Goal: Task Accomplishment & Management: Use online tool/utility

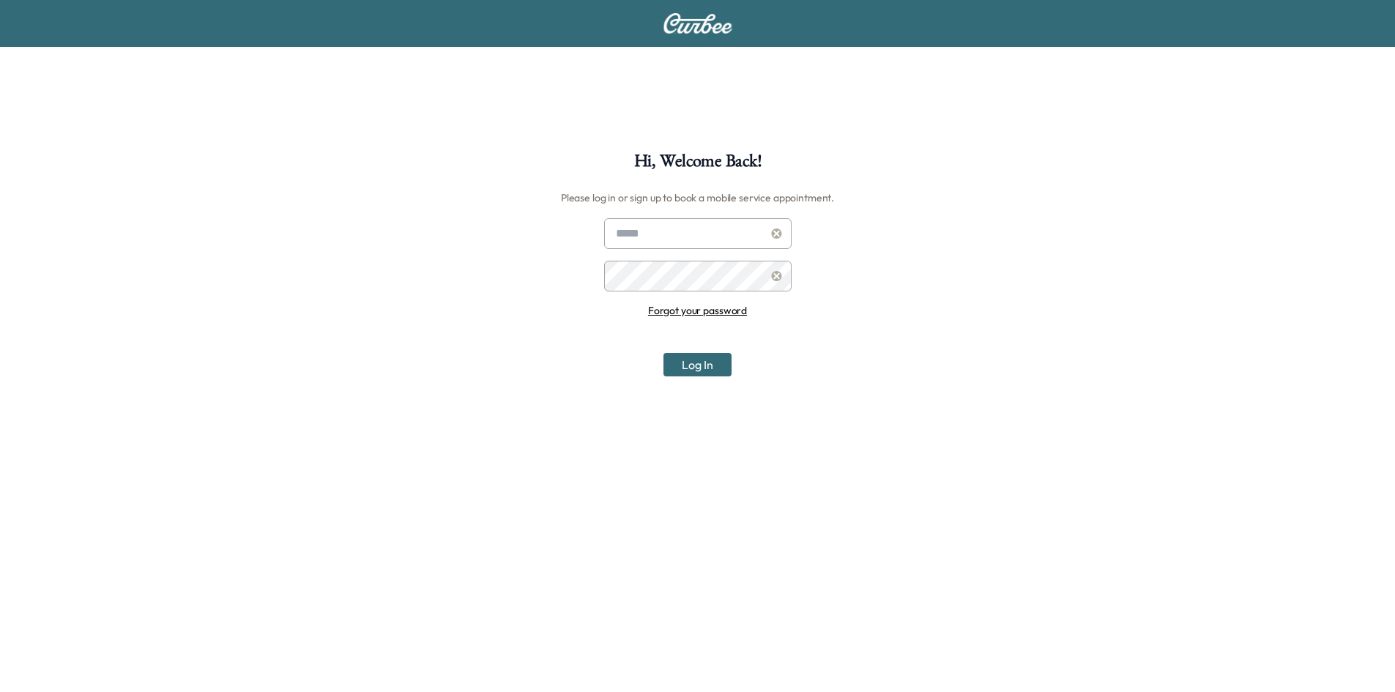
type input "**********"
click at [689, 360] on button "Log In" at bounding box center [697, 364] width 68 height 23
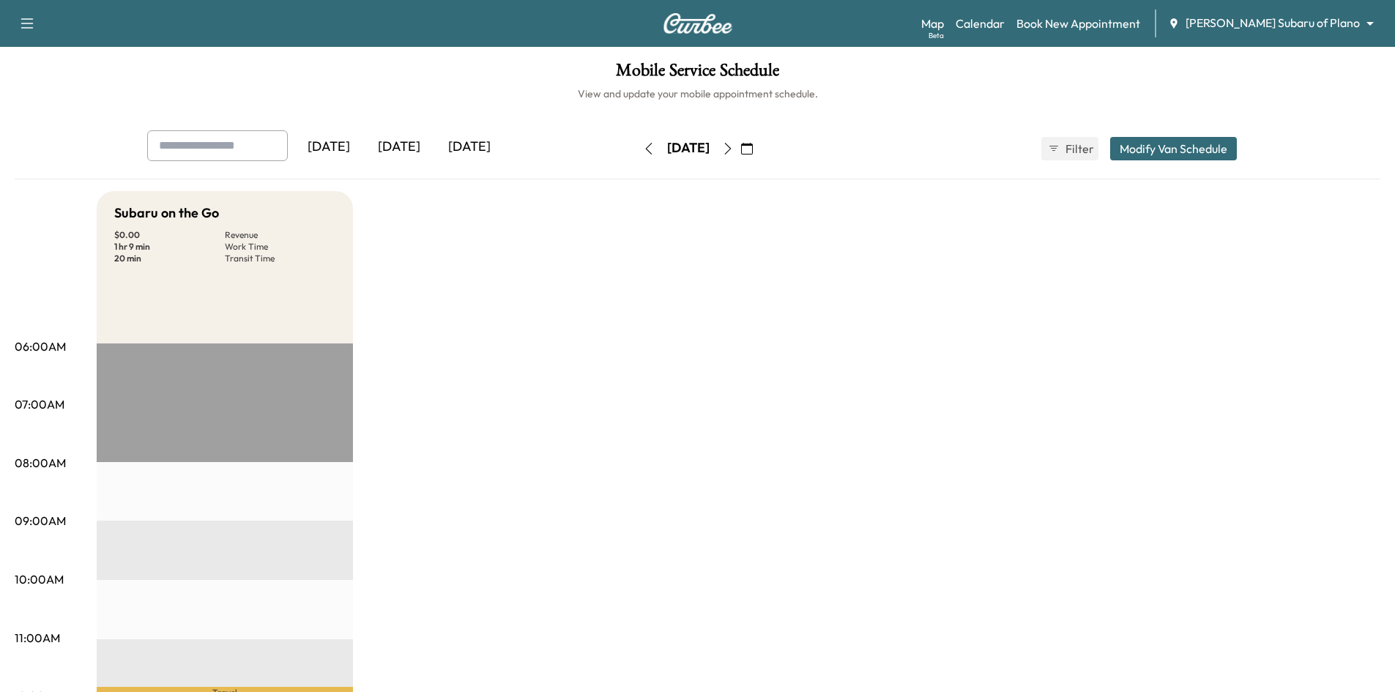
click at [463, 136] on div "[DATE]" at bounding box center [469, 147] width 70 height 34
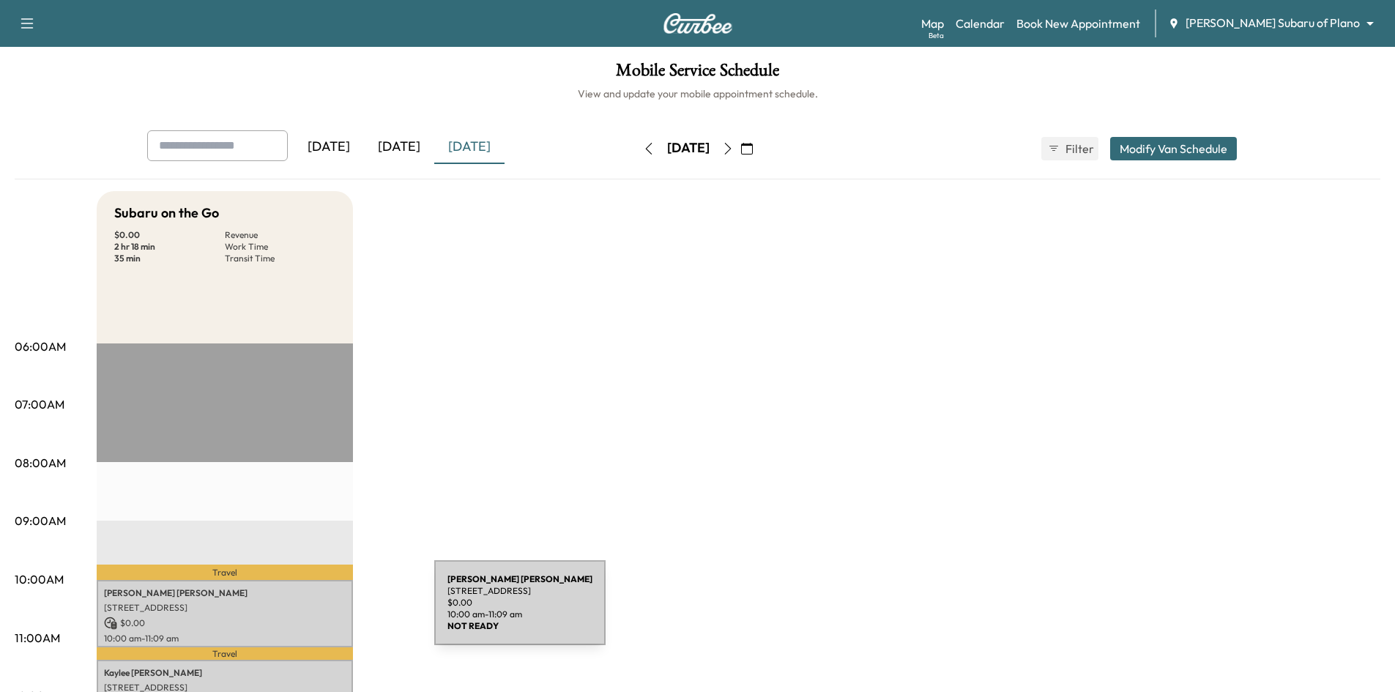
click at [319, 617] on p "$ 0.00" at bounding box center [225, 623] width 242 height 13
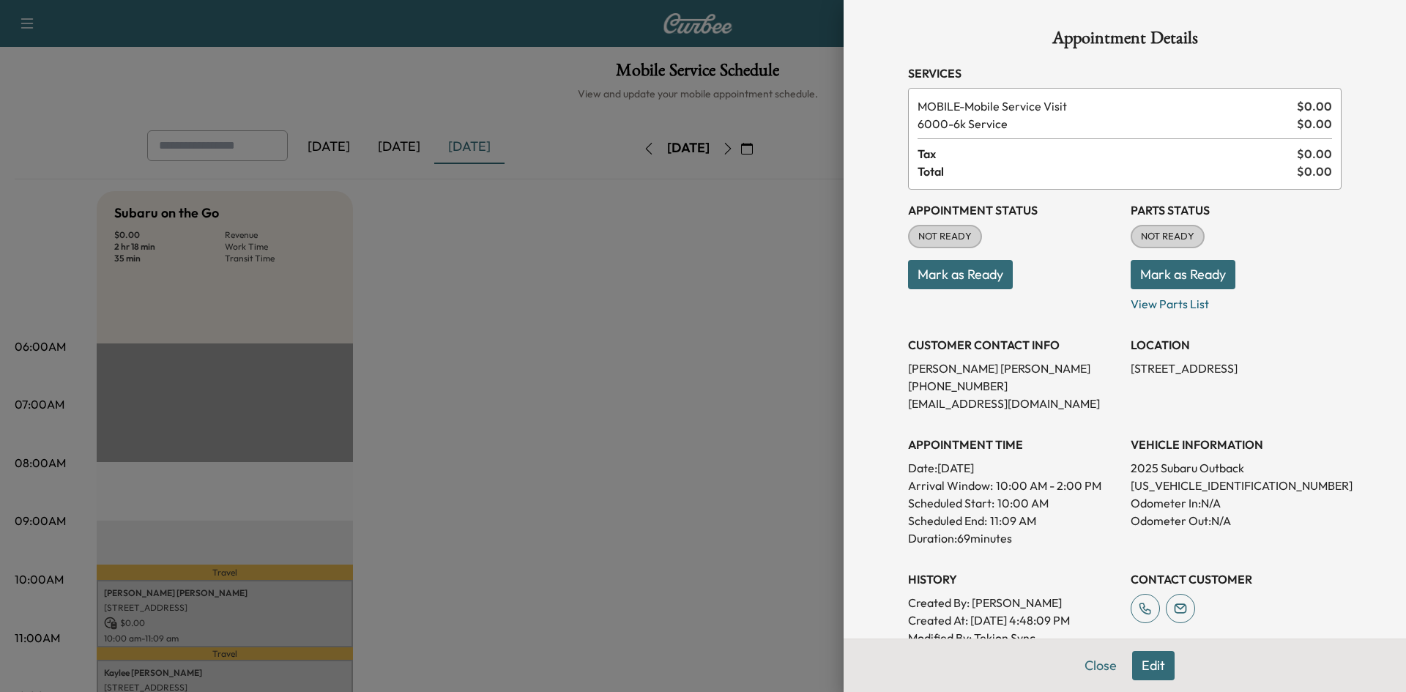
click at [967, 266] on button "Mark as Ready" at bounding box center [960, 274] width 105 height 29
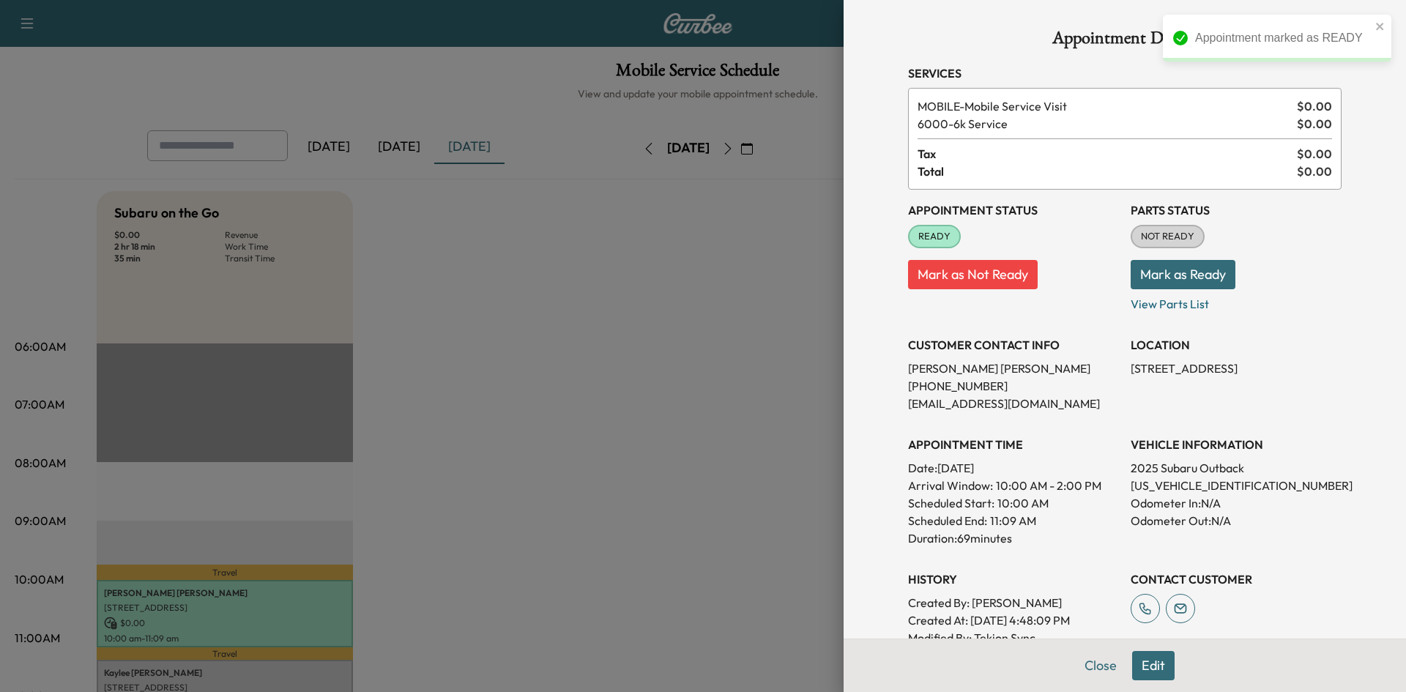
click at [316, 579] on div at bounding box center [703, 346] width 1406 height 692
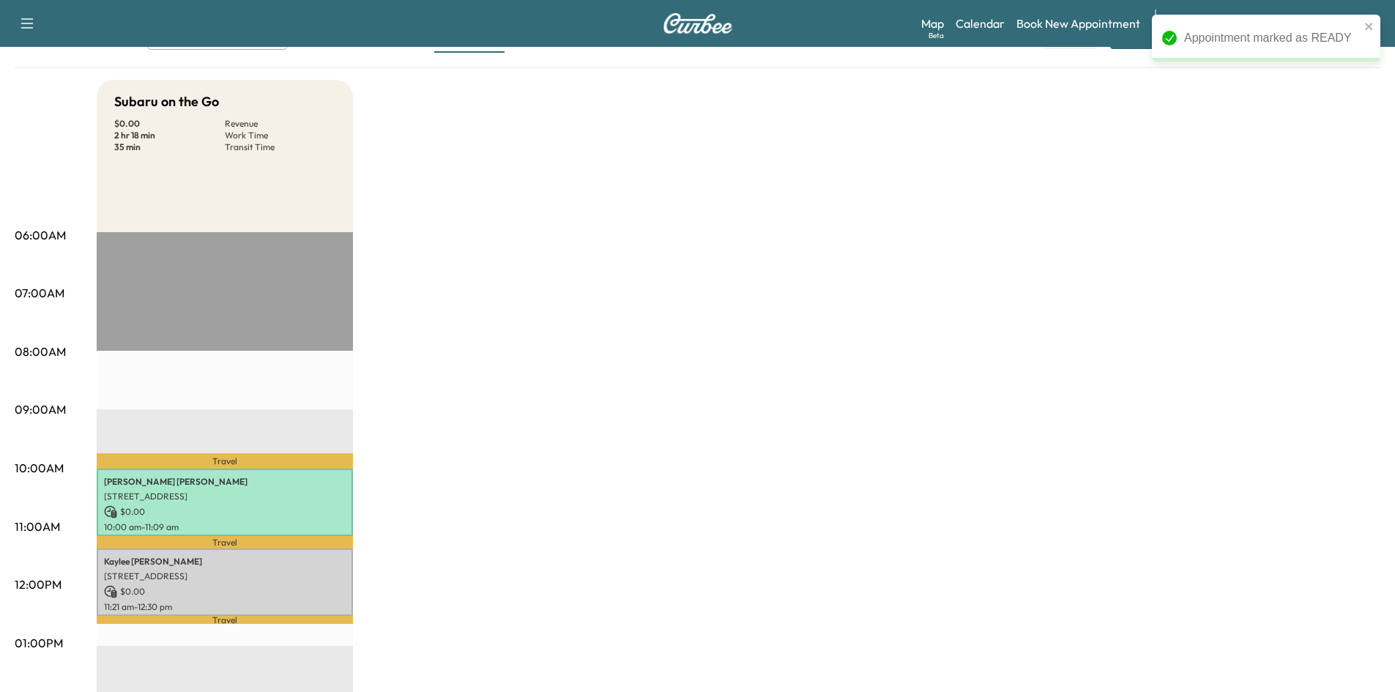
scroll to position [366, 0]
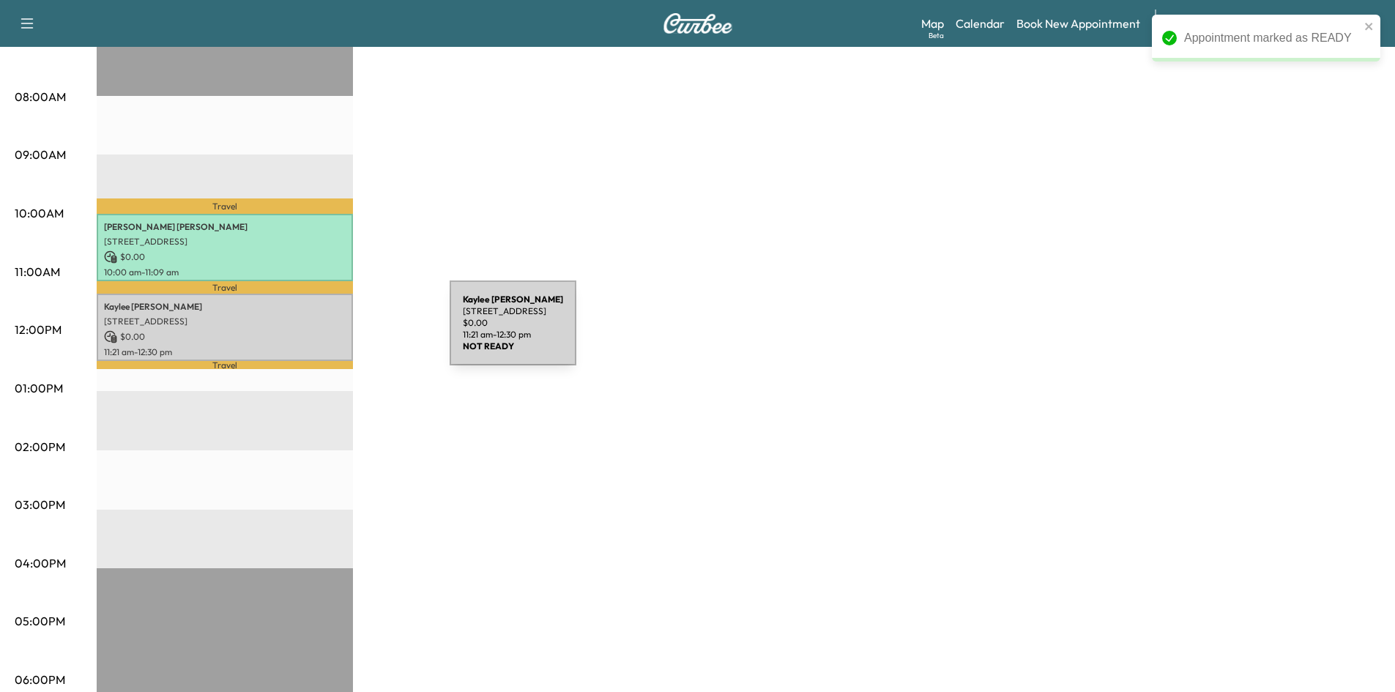
click at [286, 330] on p "$ 0.00" at bounding box center [225, 336] width 242 height 13
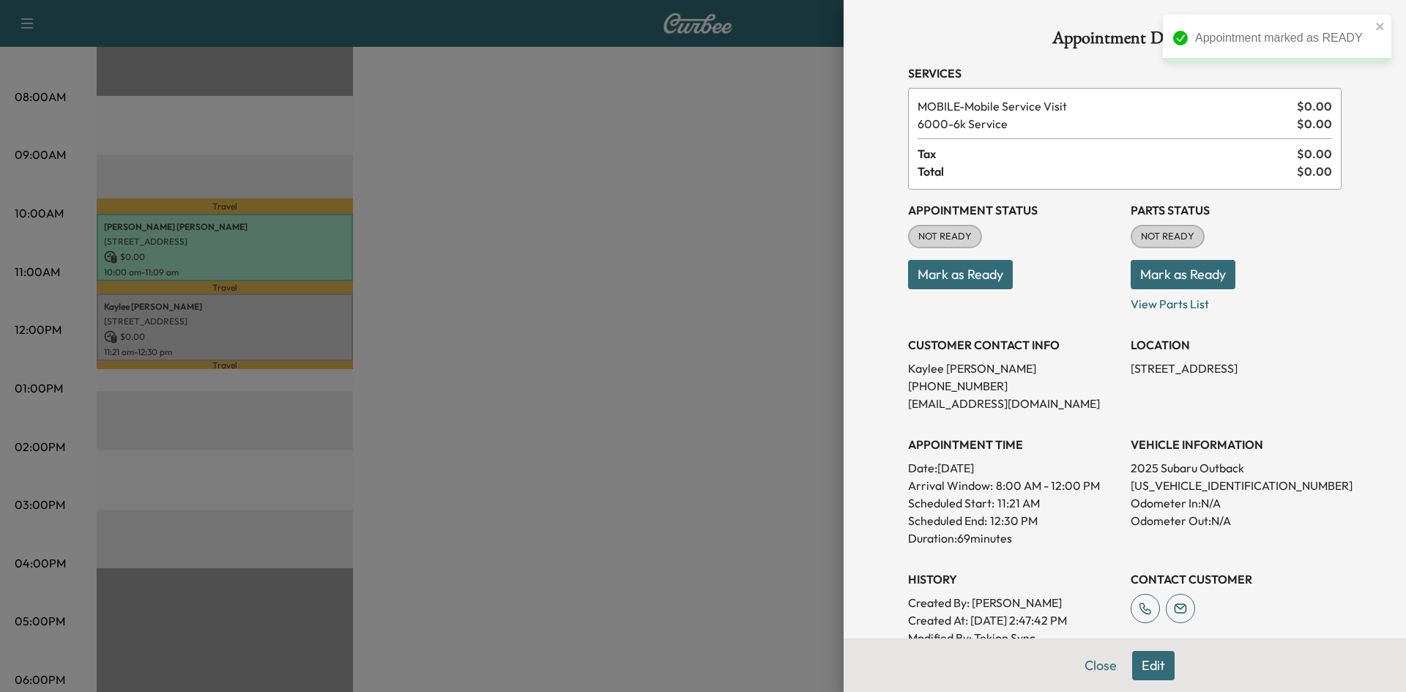
click at [909, 269] on button "Mark as Ready" at bounding box center [960, 274] width 105 height 29
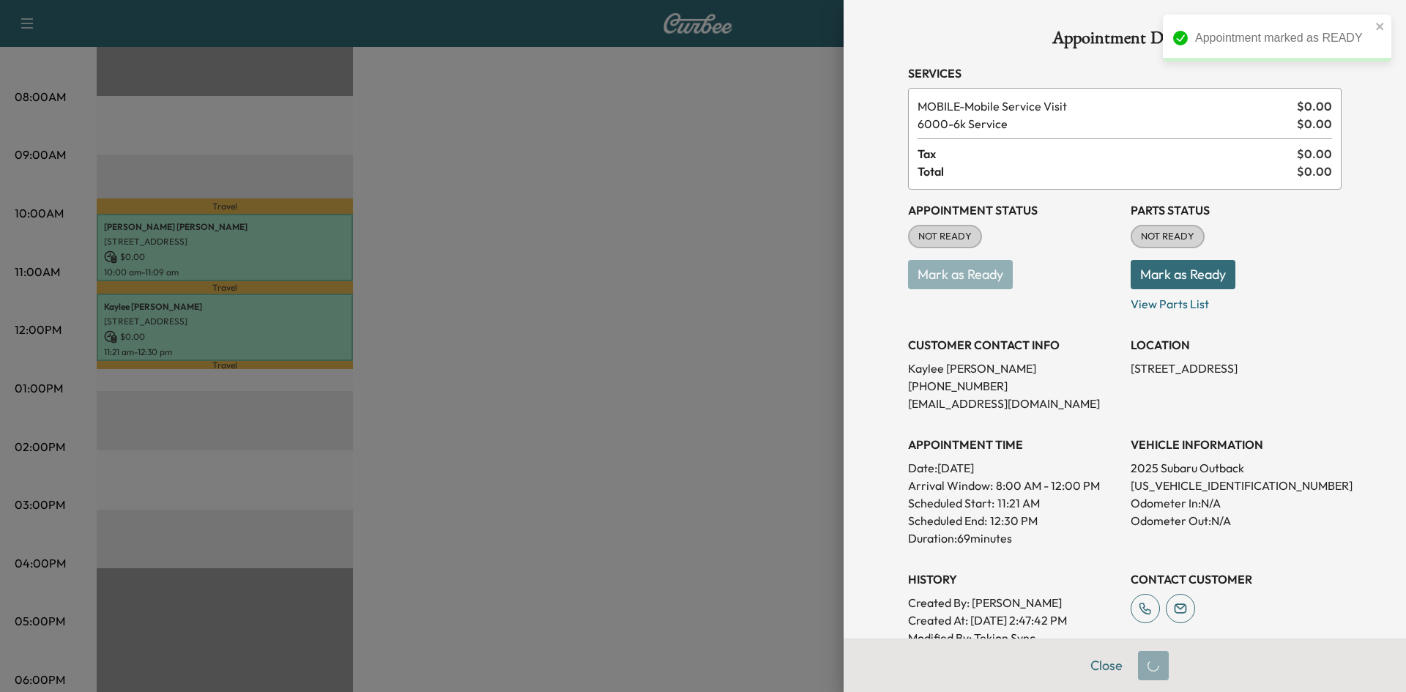
click at [592, 333] on div at bounding box center [703, 346] width 1406 height 692
